Goal: Check status: Check status

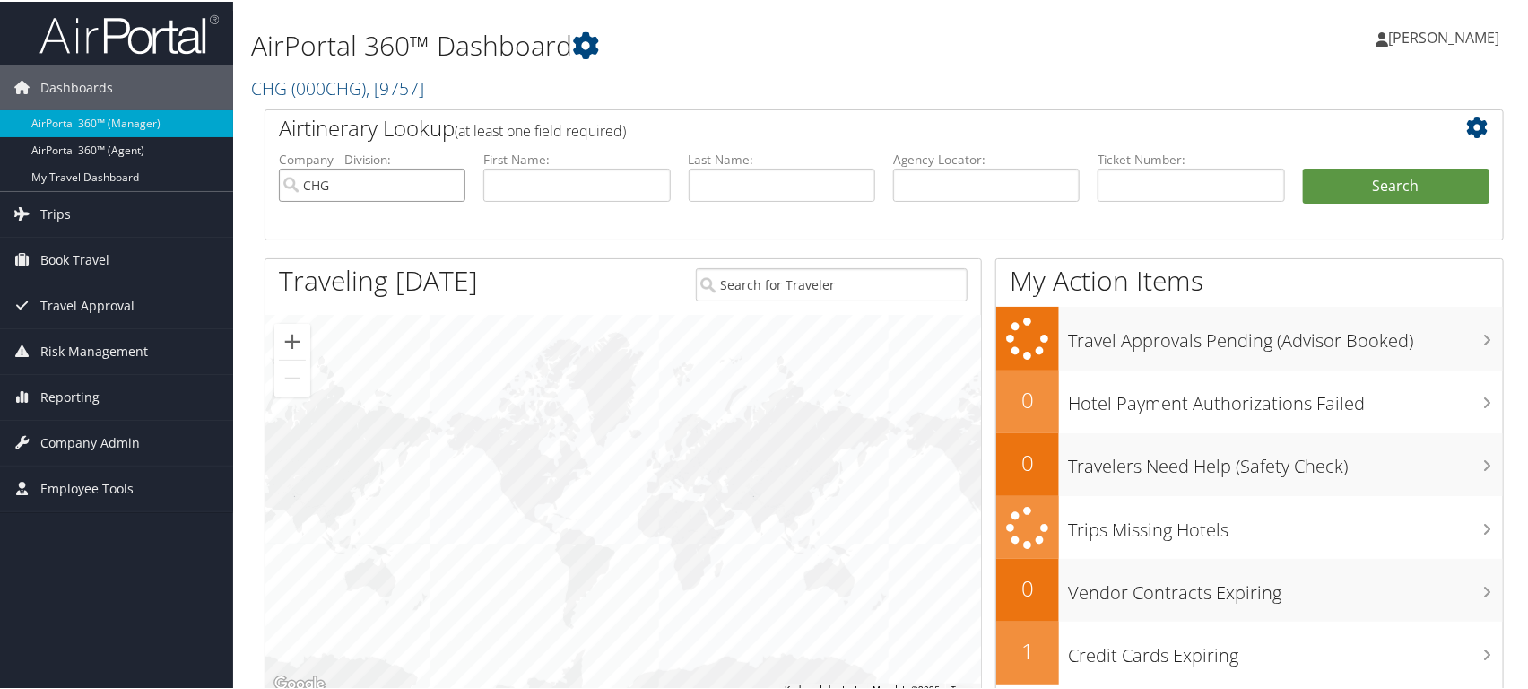
click at [446, 184] on input "CHG" at bounding box center [372, 183] width 187 height 33
click at [749, 186] on input "text" at bounding box center [782, 183] width 187 height 33
type input "mudge"
click at [1303, 167] on button "Search" at bounding box center [1396, 185] width 187 height 36
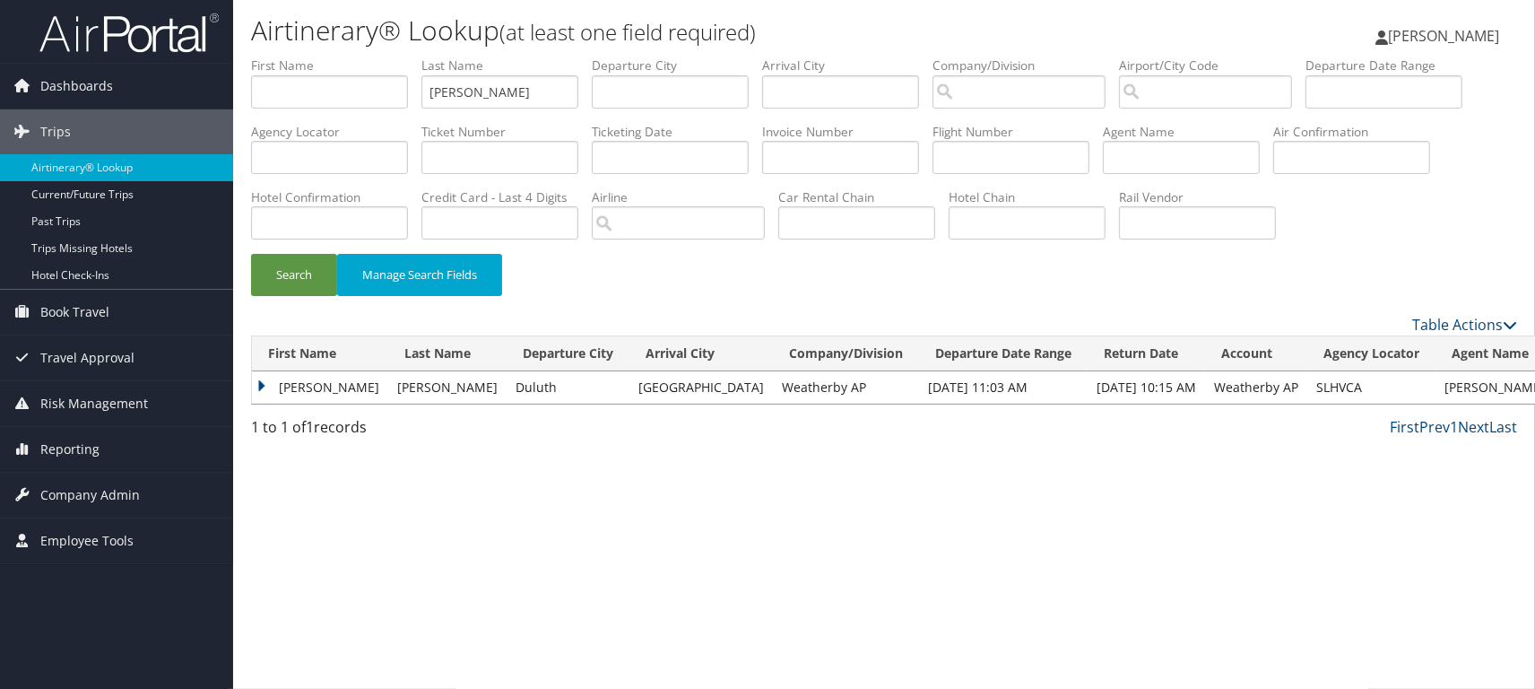
click at [266, 404] on td "Sarah" at bounding box center [320, 387] width 136 height 32
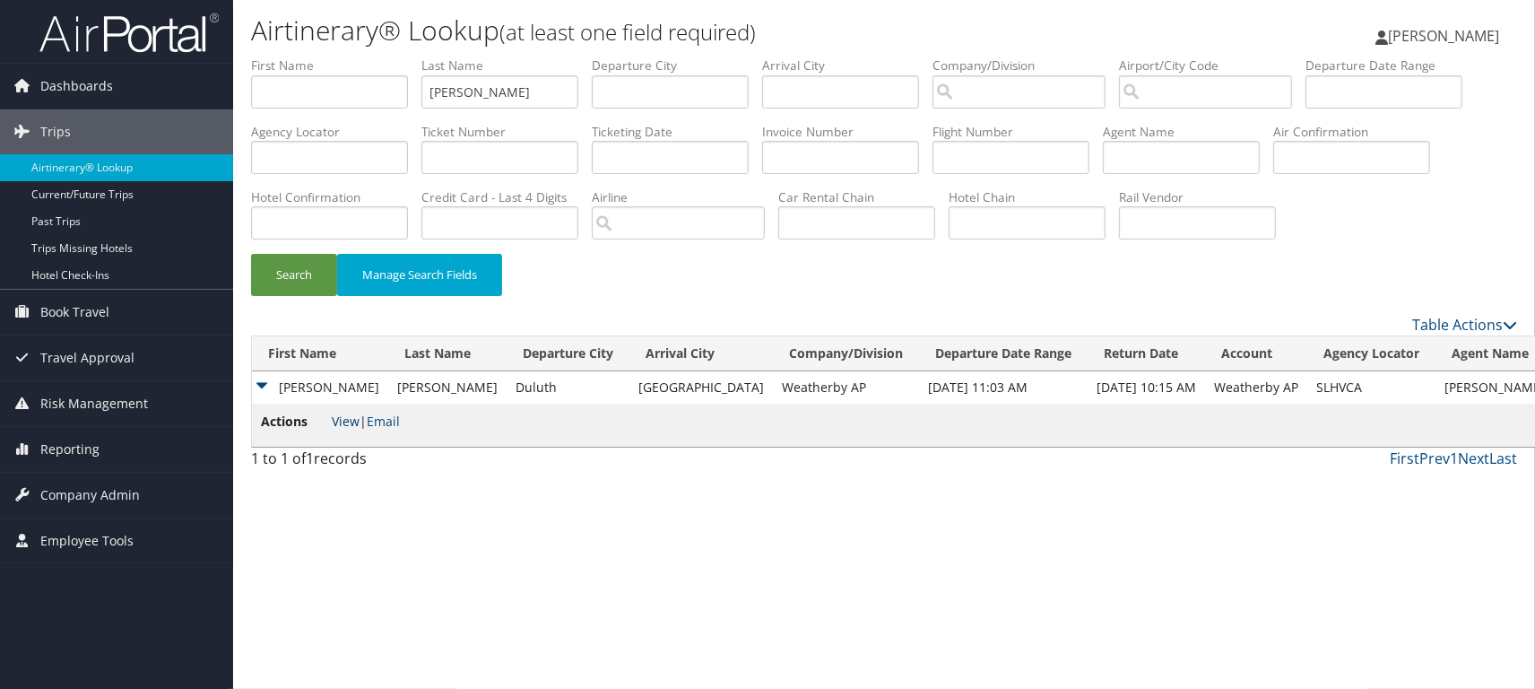
click at [343, 430] on link "View" at bounding box center [346, 420] width 28 height 17
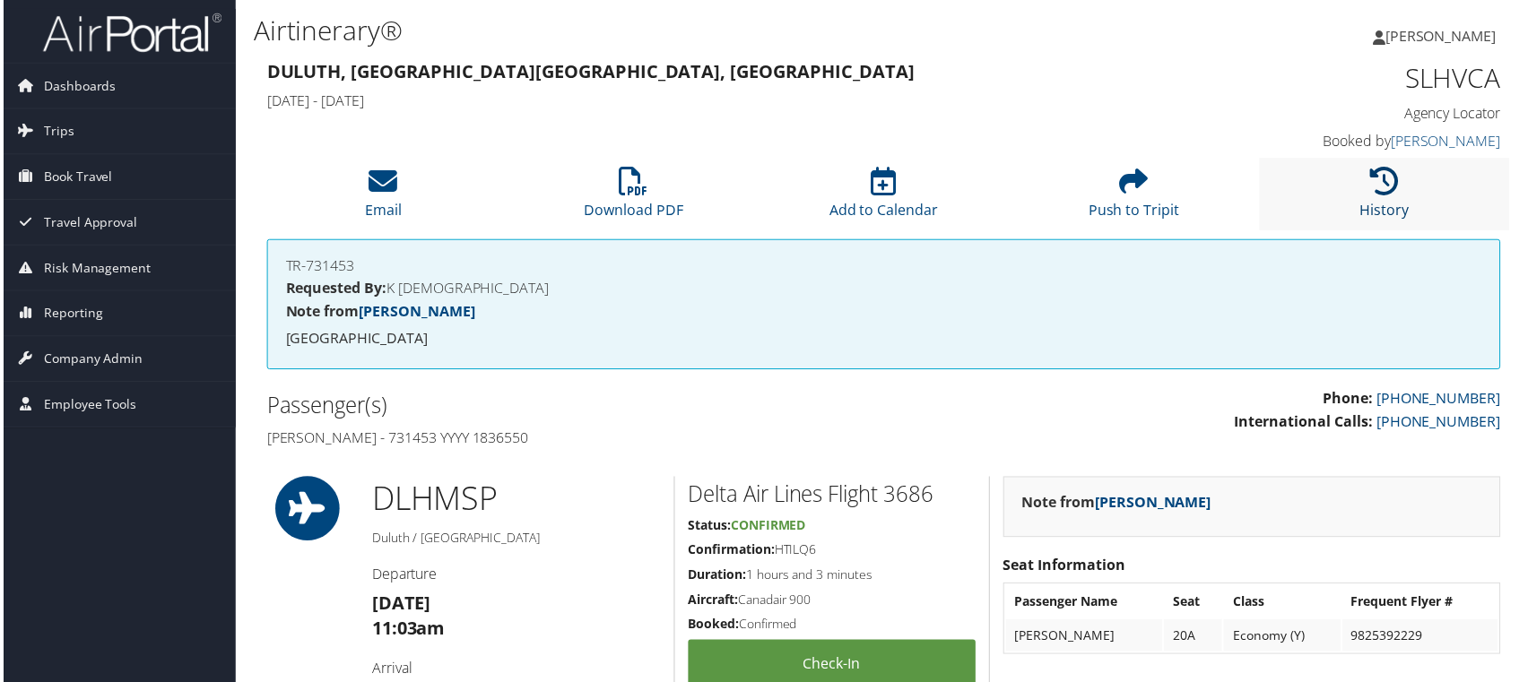
click at [1393, 188] on icon at bounding box center [1387, 182] width 29 height 29
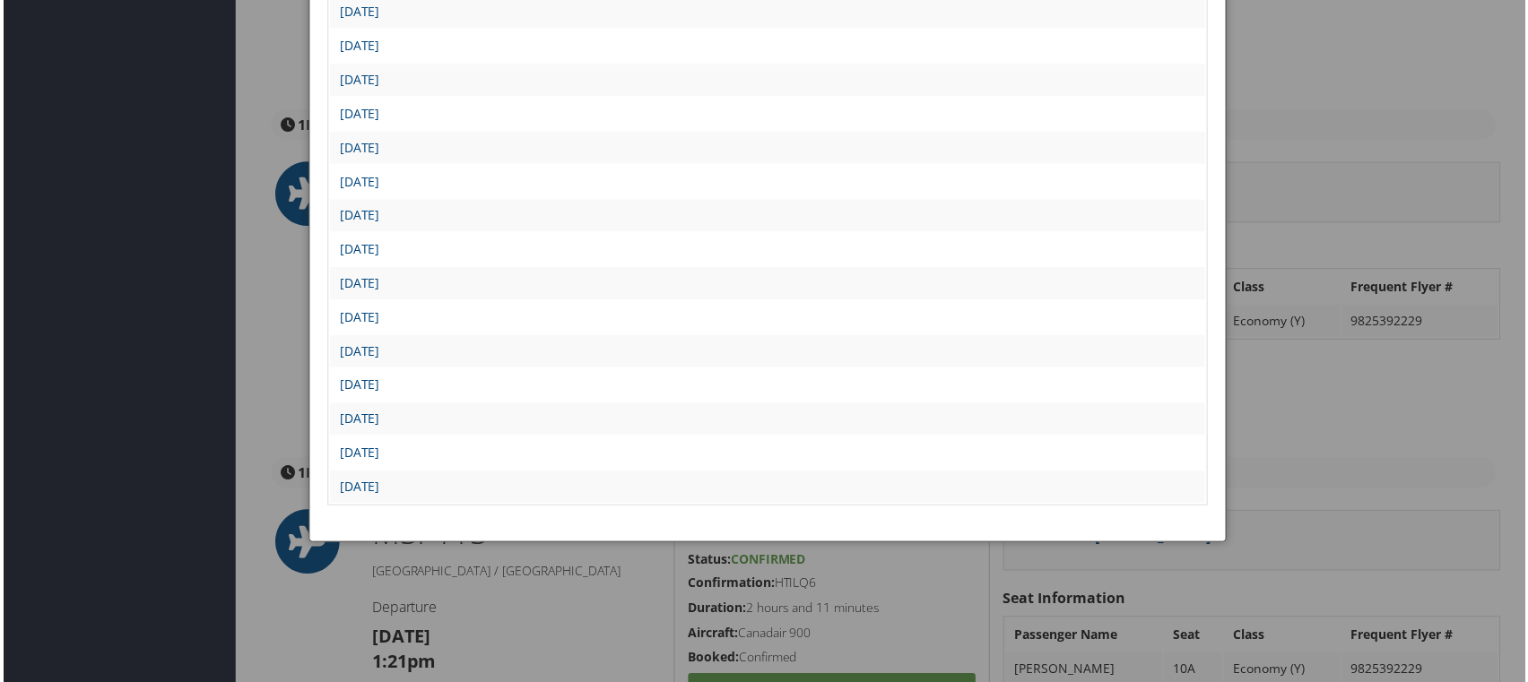
scroll to position [697, 0]
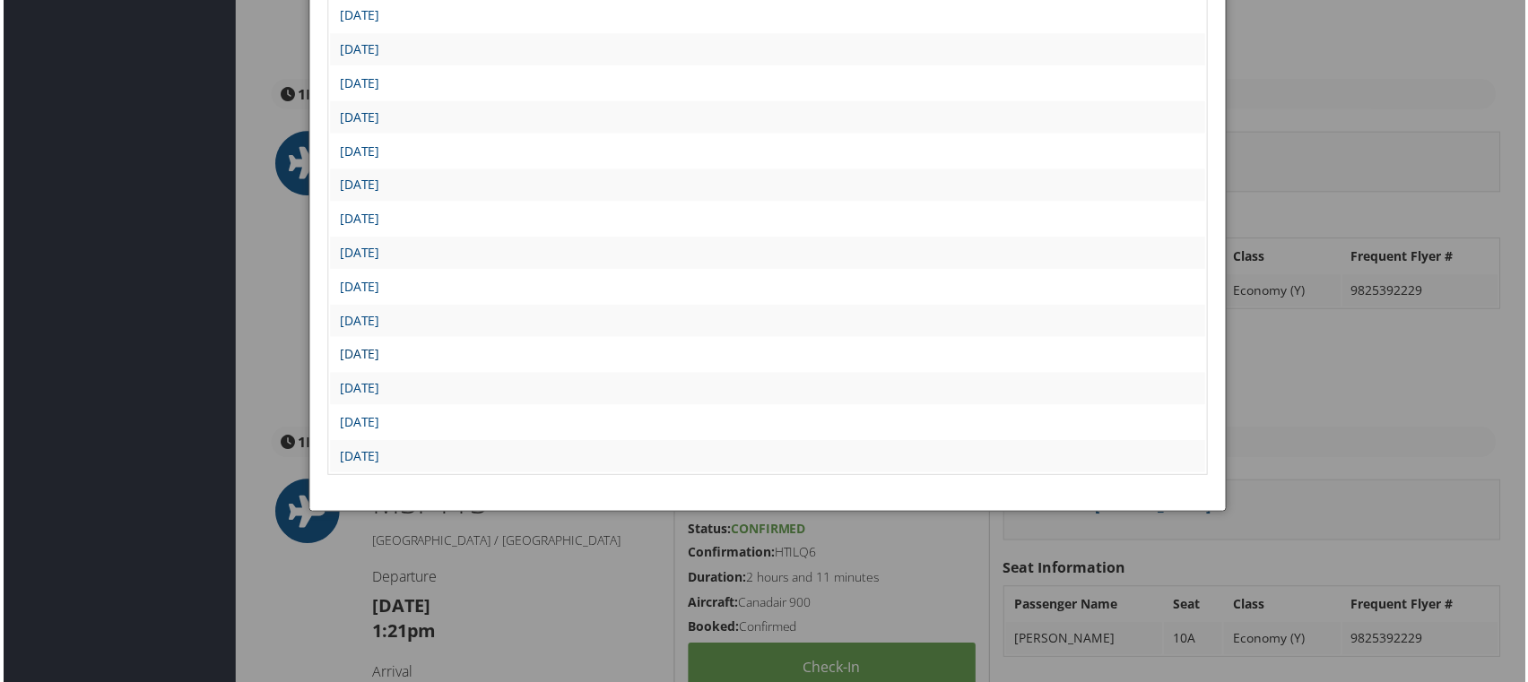
click at [378, 347] on link "[DATE]" at bounding box center [357, 355] width 40 height 17
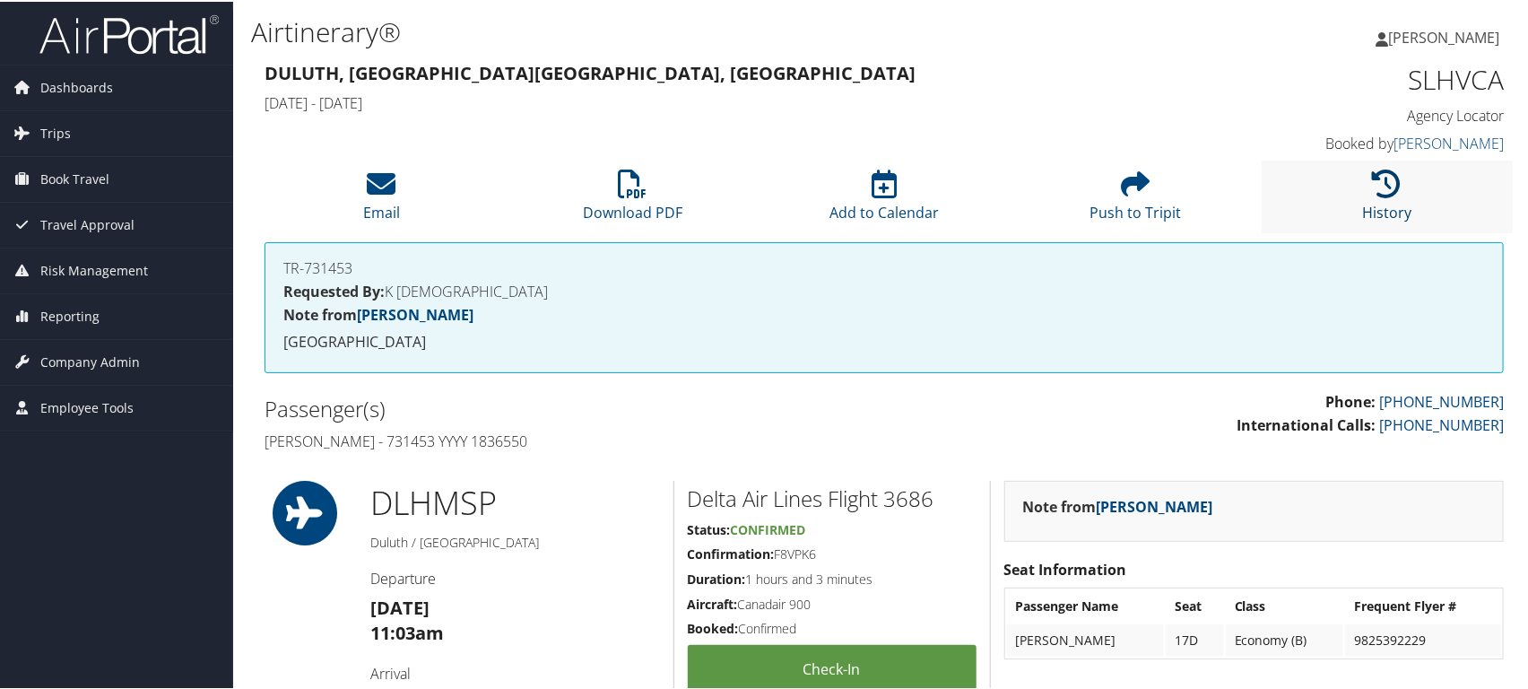
click at [1383, 187] on icon at bounding box center [1387, 182] width 29 height 29
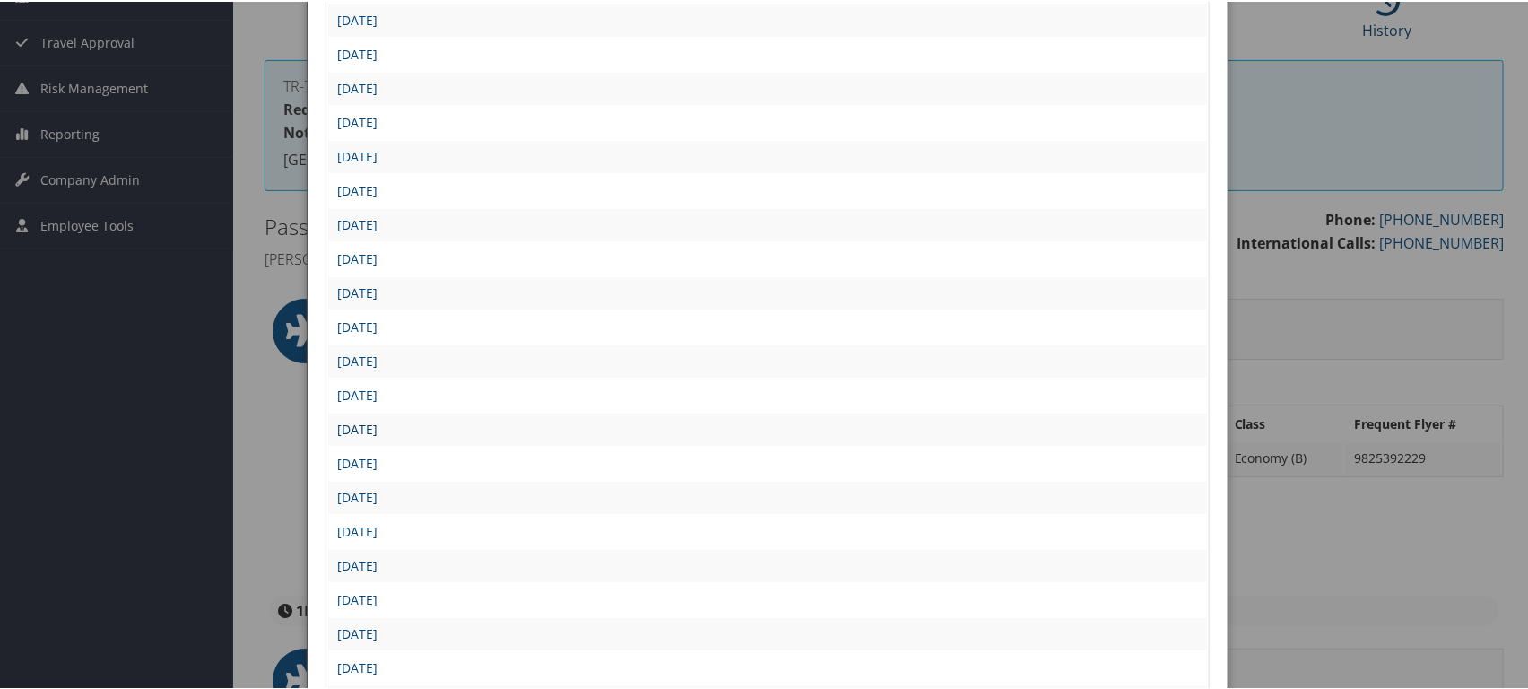
scroll to position [199, 0]
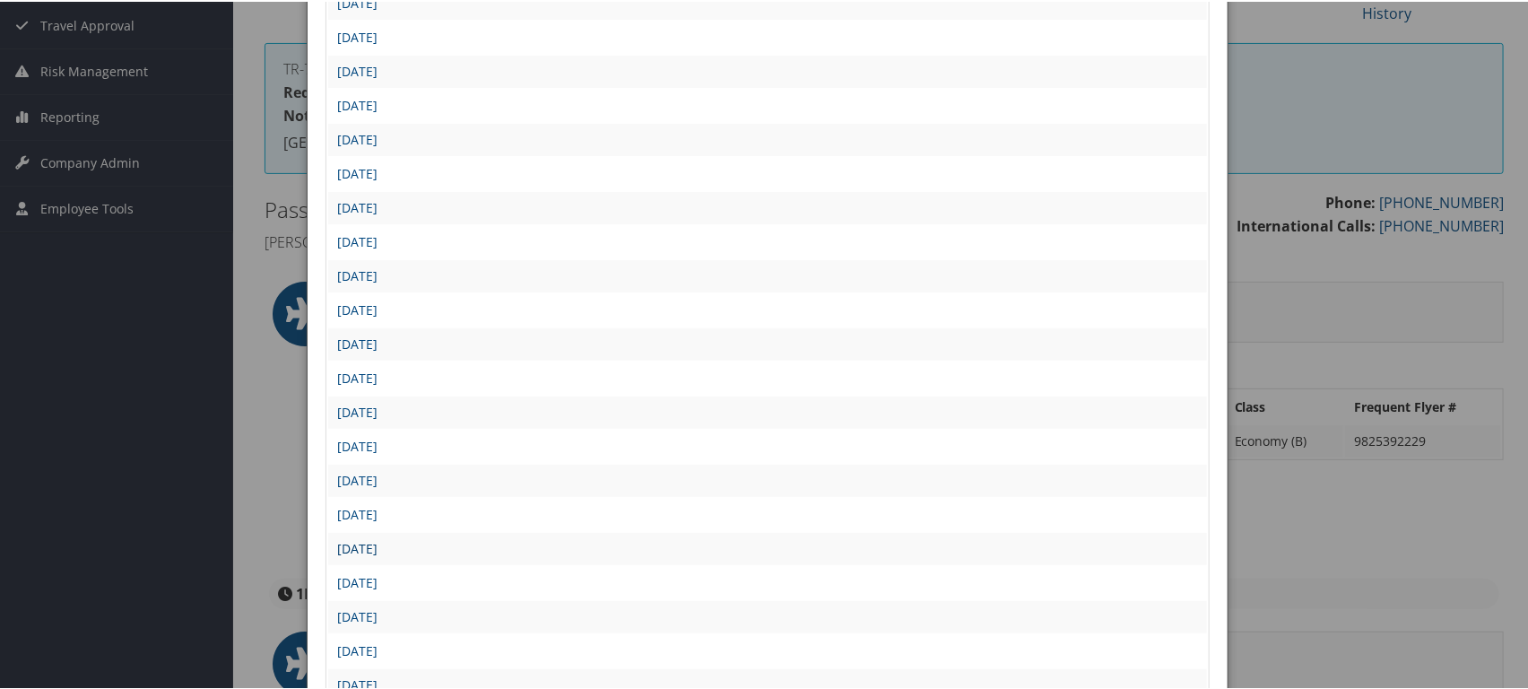
click at [348, 538] on link "[DATE]" at bounding box center [357, 546] width 40 height 17
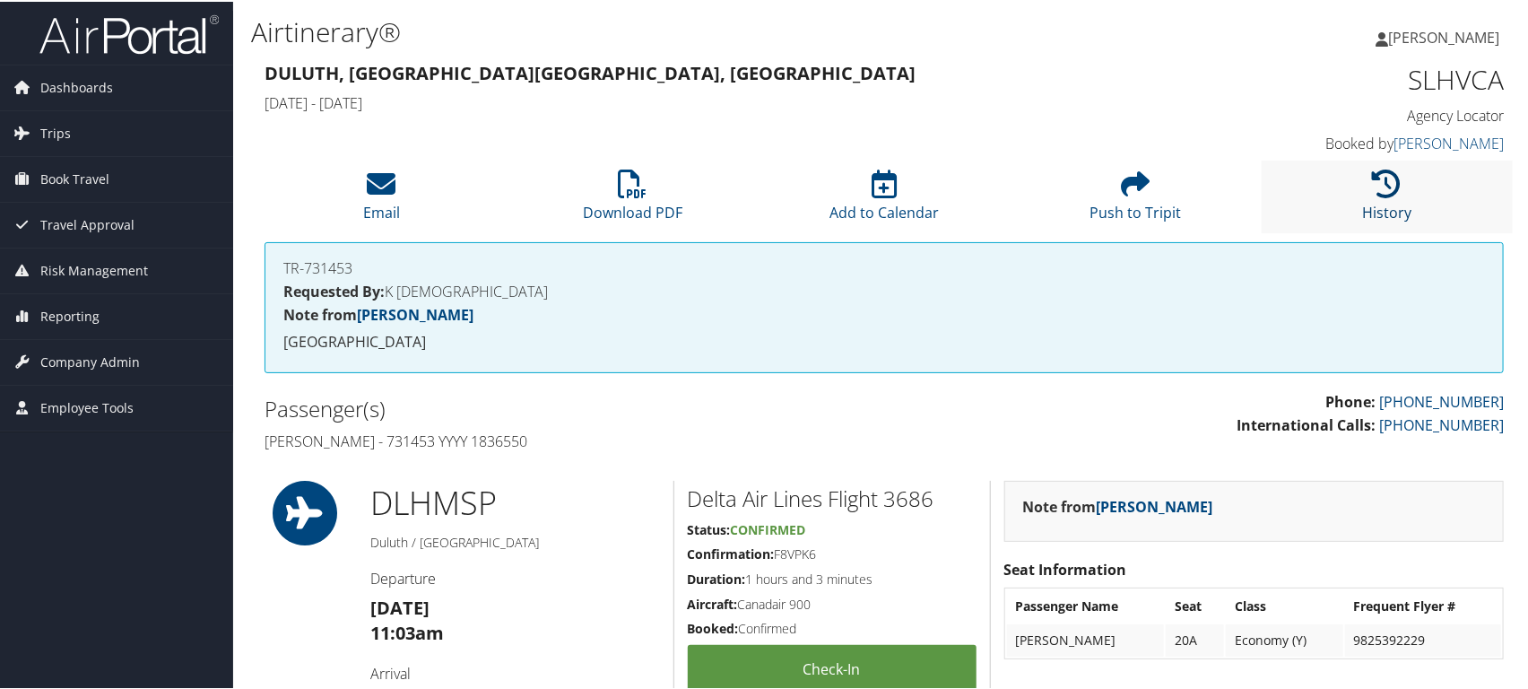
click at [1385, 178] on icon at bounding box center [1387, 182] width 29 height 29
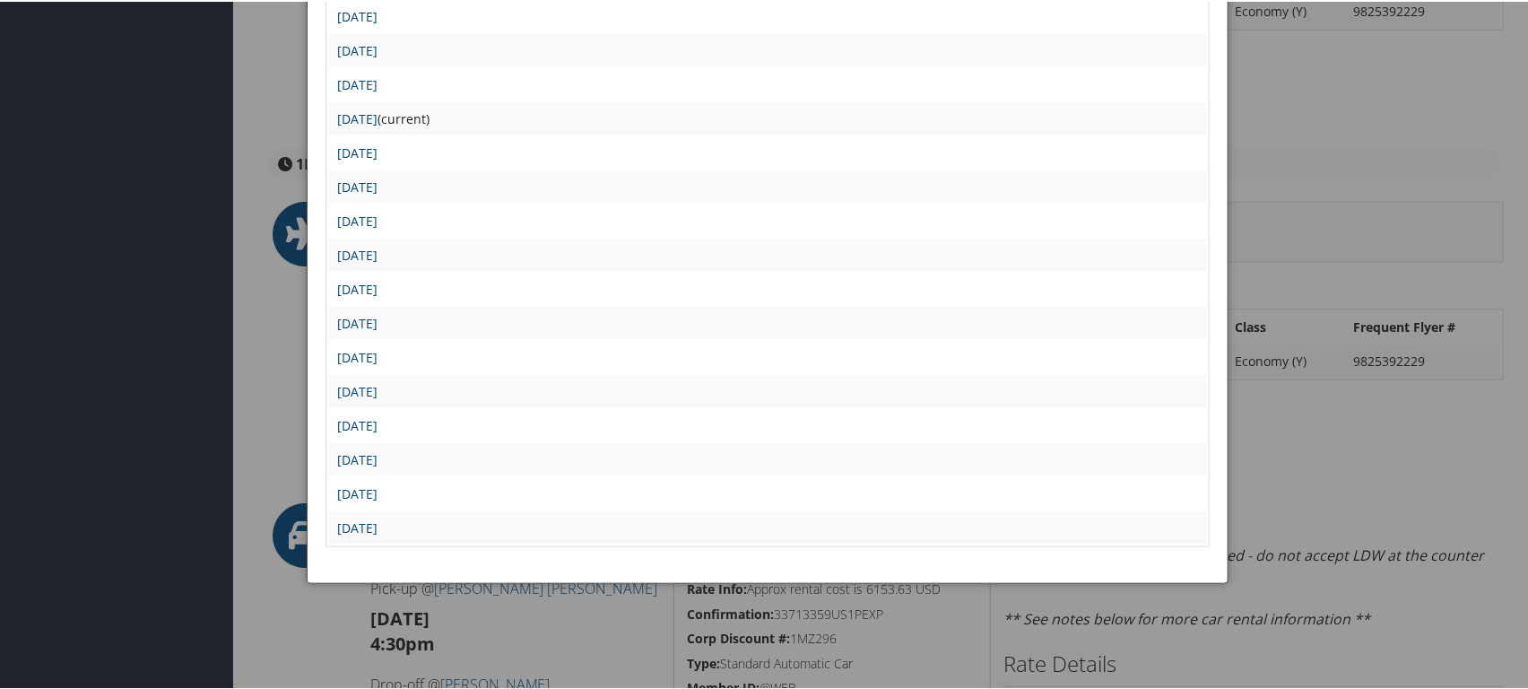
scroll to position [597, 0]
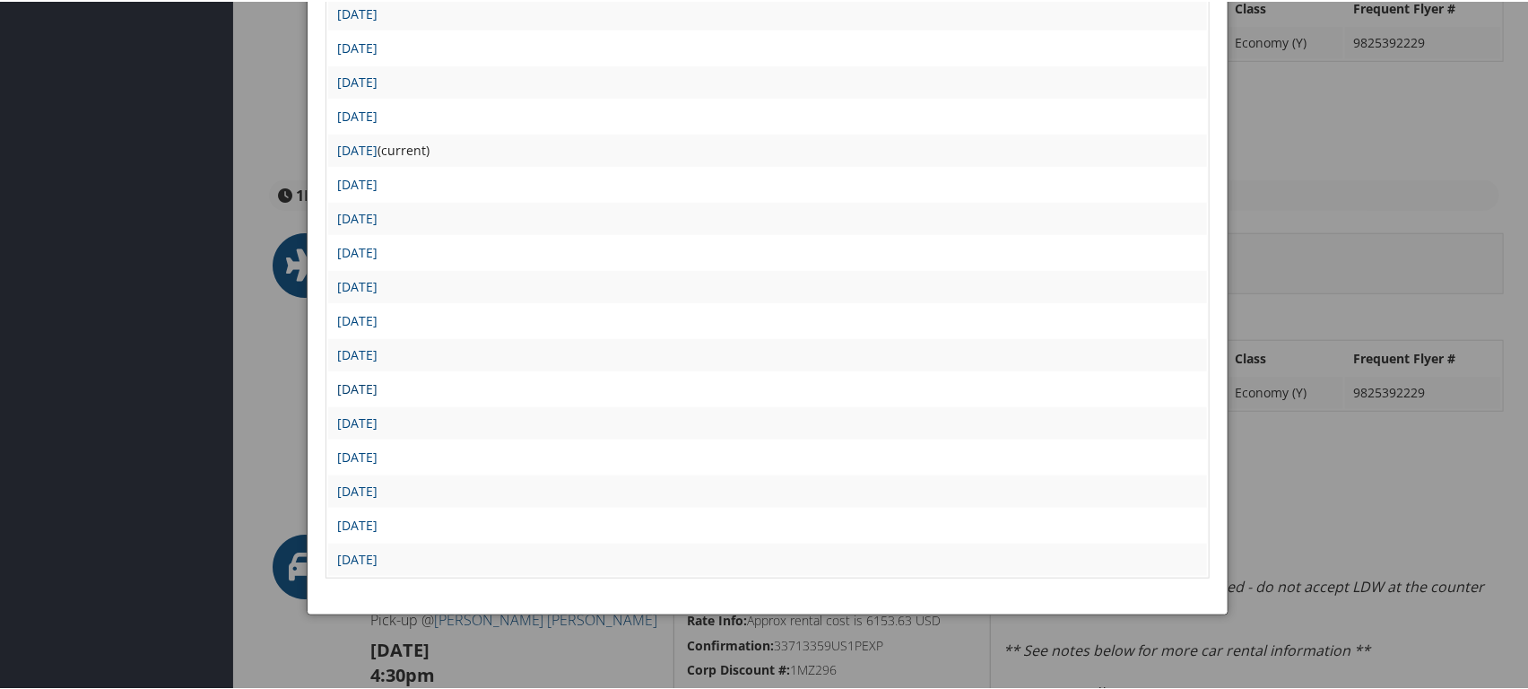
click at [378, 378] on link "Thu Jul 10 09:24:09 MDT 2025" at bounding box center [357, 386] width 40 height 17
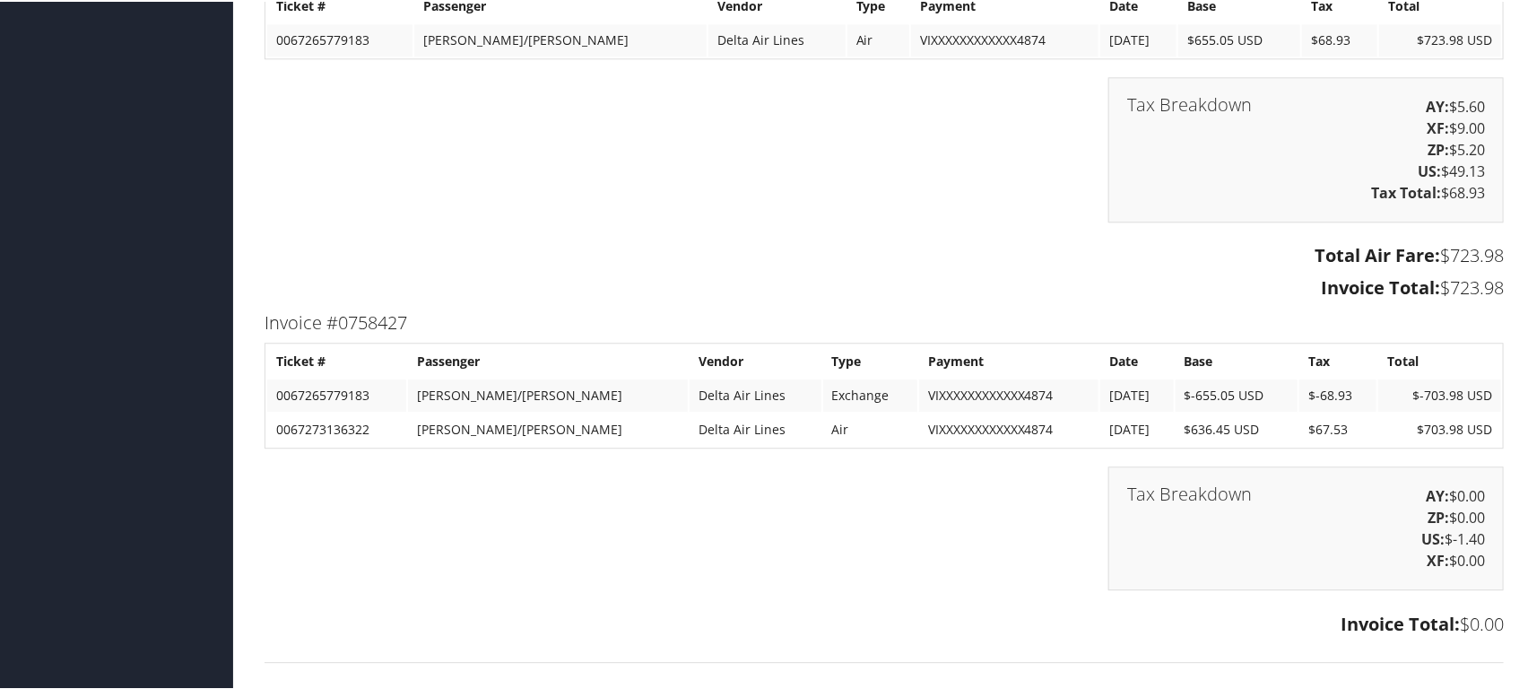
scroll to position [2192, 0]
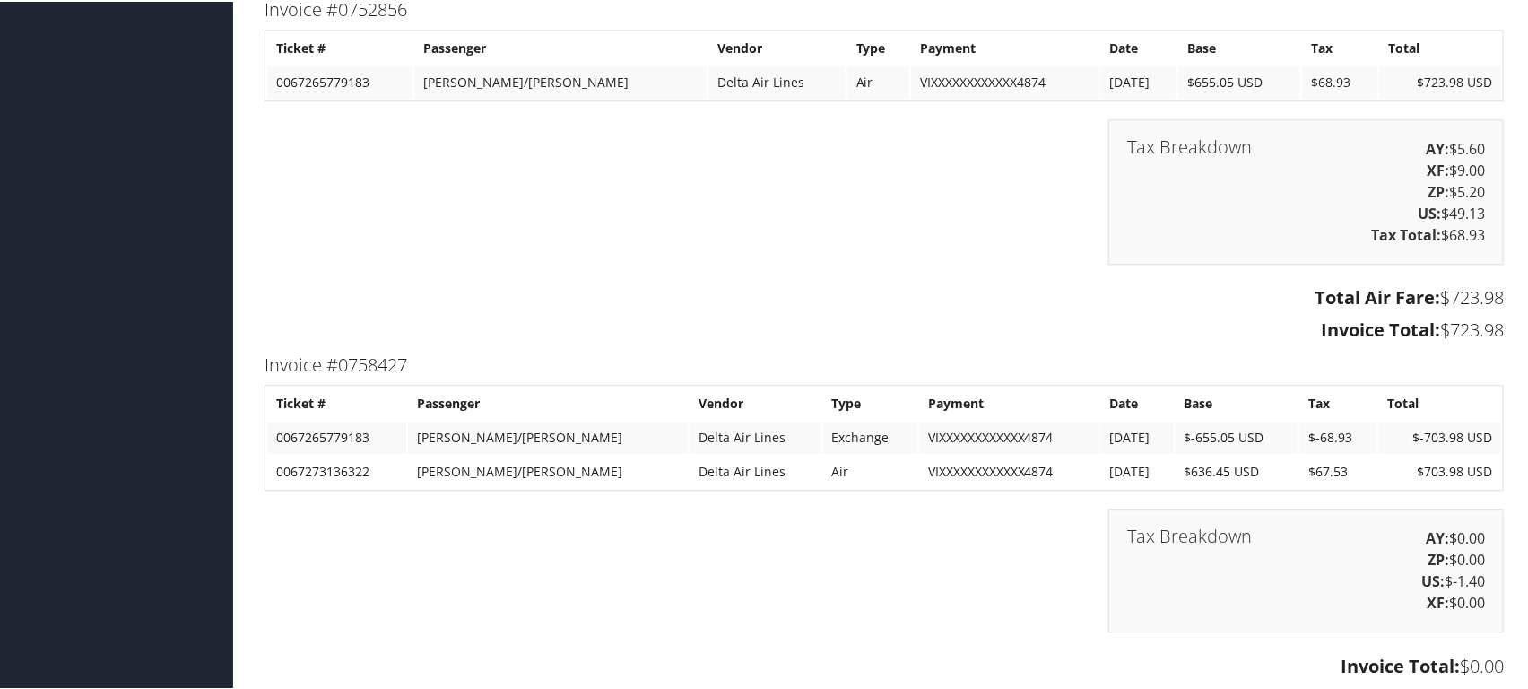
drag, startPoint x: 746, startPoint y: 574, endPoint x: 741, endPoint y: 557, distance: 17.9
click at [745, 571] on div "Tax Breakdown AY: $0.00 ZP: $0.00 US: $-1.40 XF: $0.00" at bounding box center [884, 578] width 1266 height 142
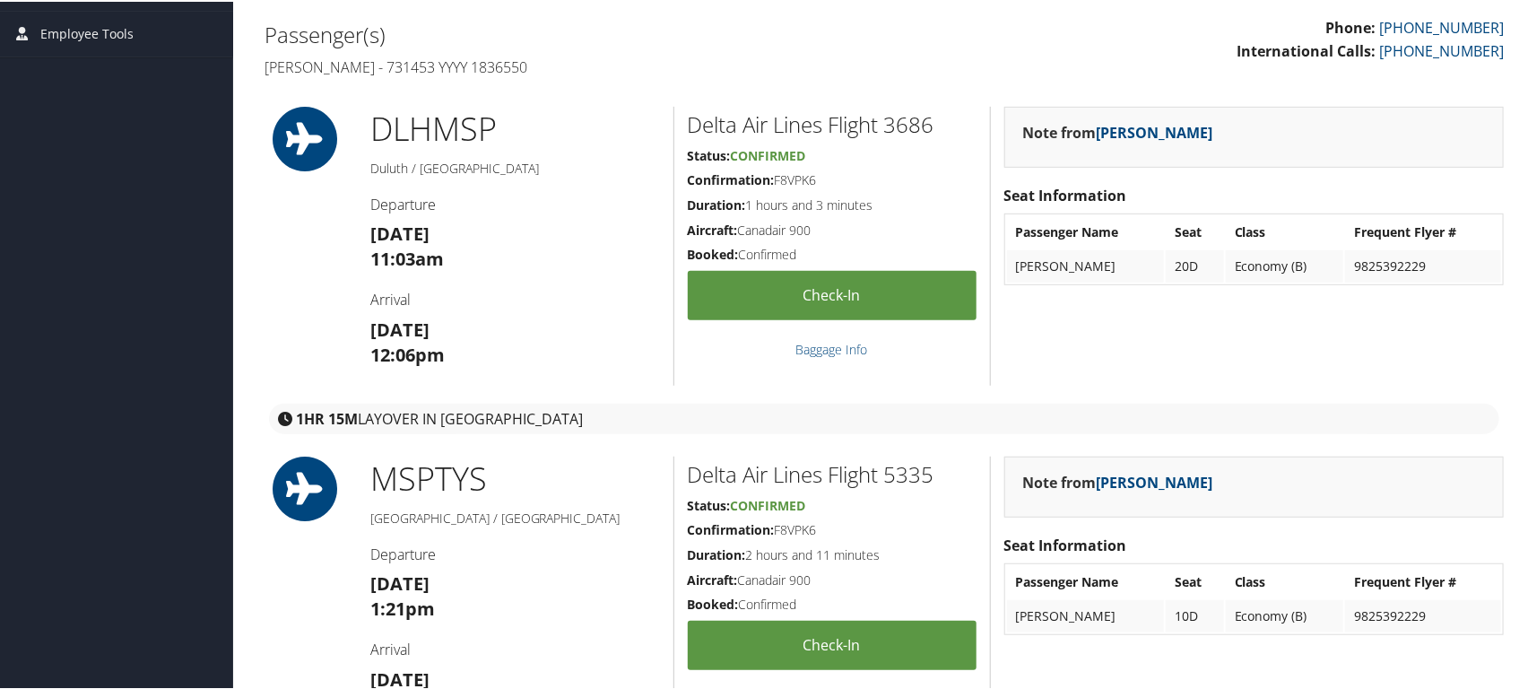
scroll to position [0, 0]
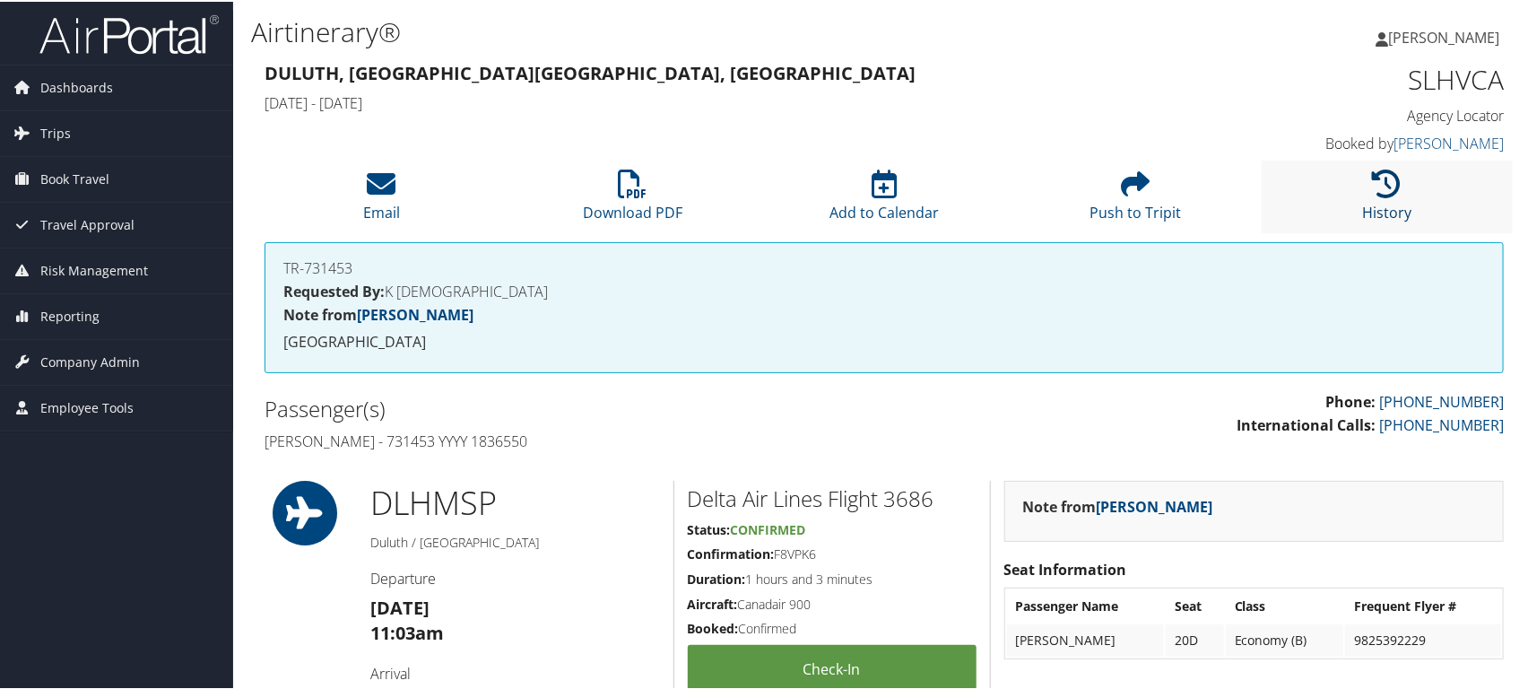
click at [1393, 190] on icon at bounding box center [1387, 182] width 29 height 29
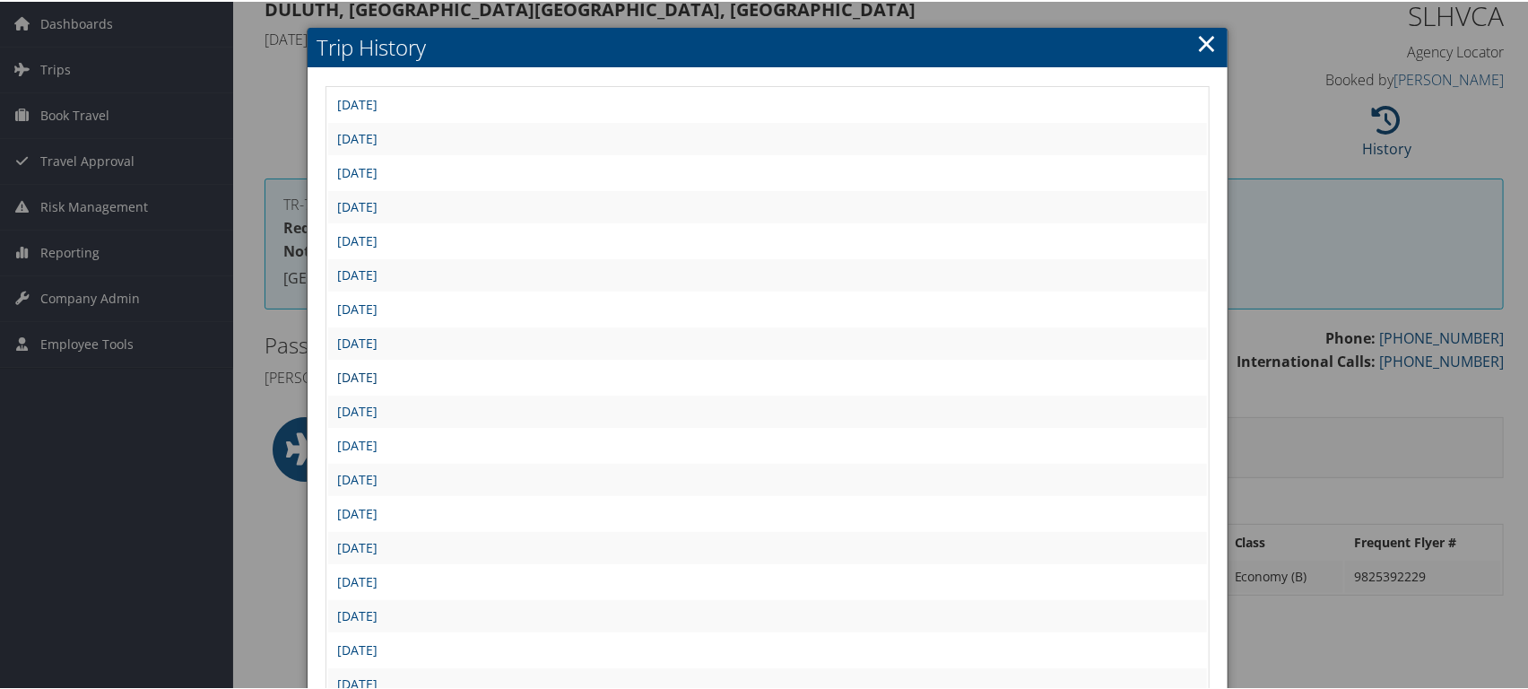
scroll to position [100, 0]
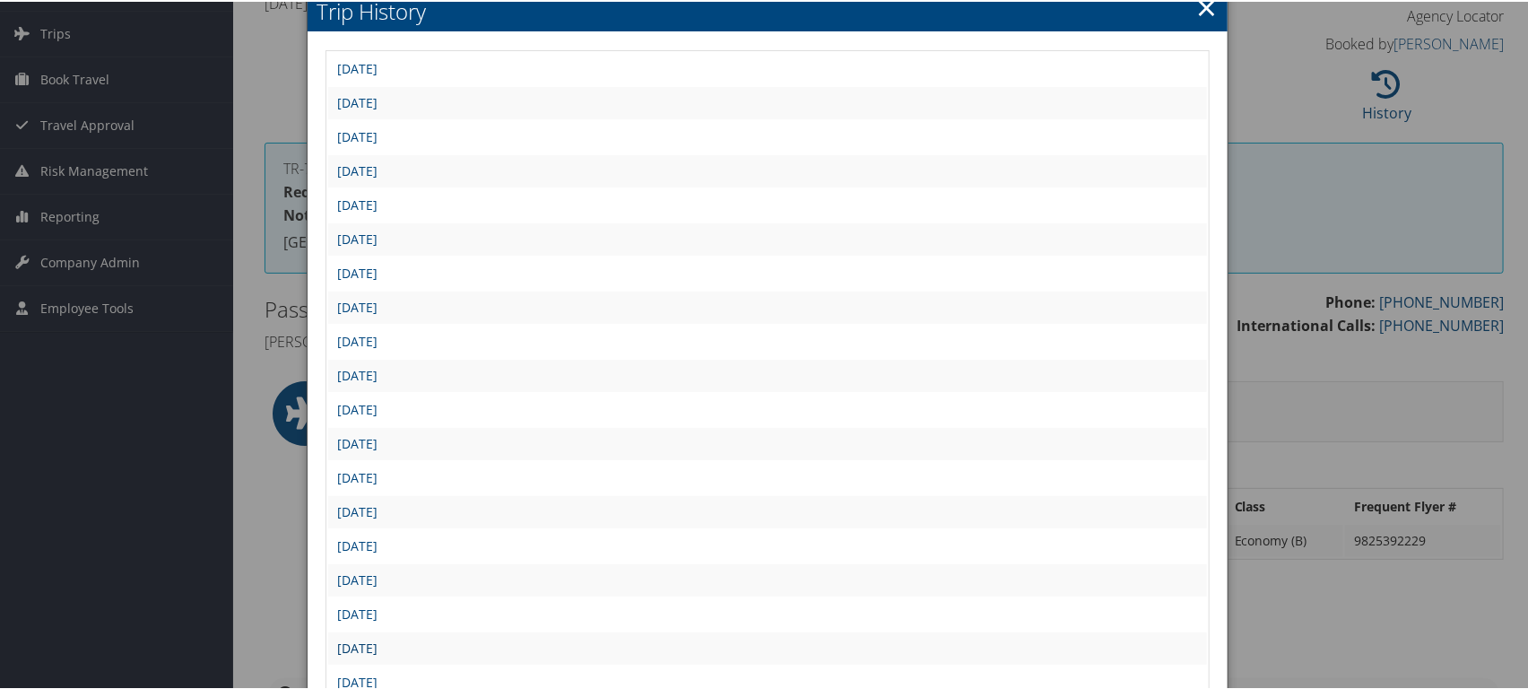
click at [372, 638] on link "Fri Jul 11 23:18:38 MDT 2025" at bounding box center [357, 646] width 40 height 17
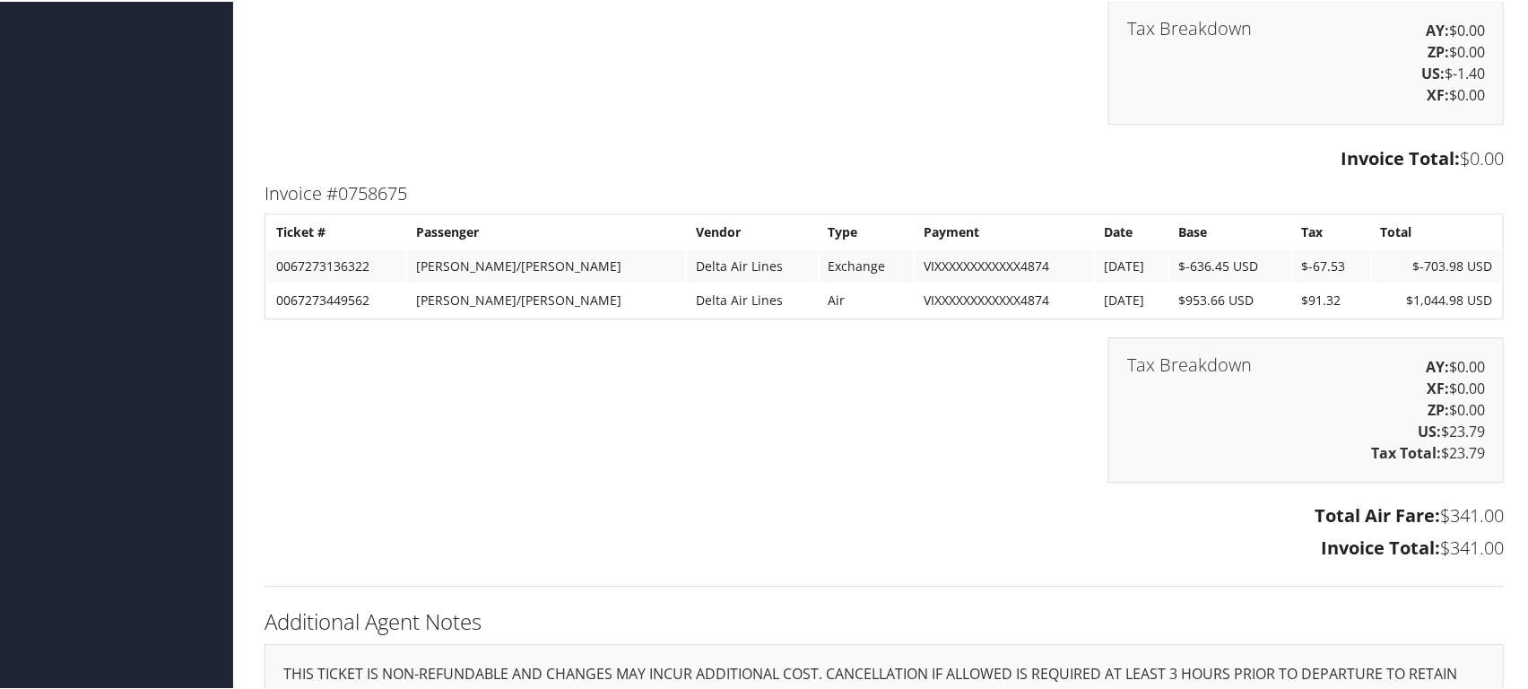
scroll to position [2599, 0]
